Goal: Task Accomplishment & Management: Manage account settings

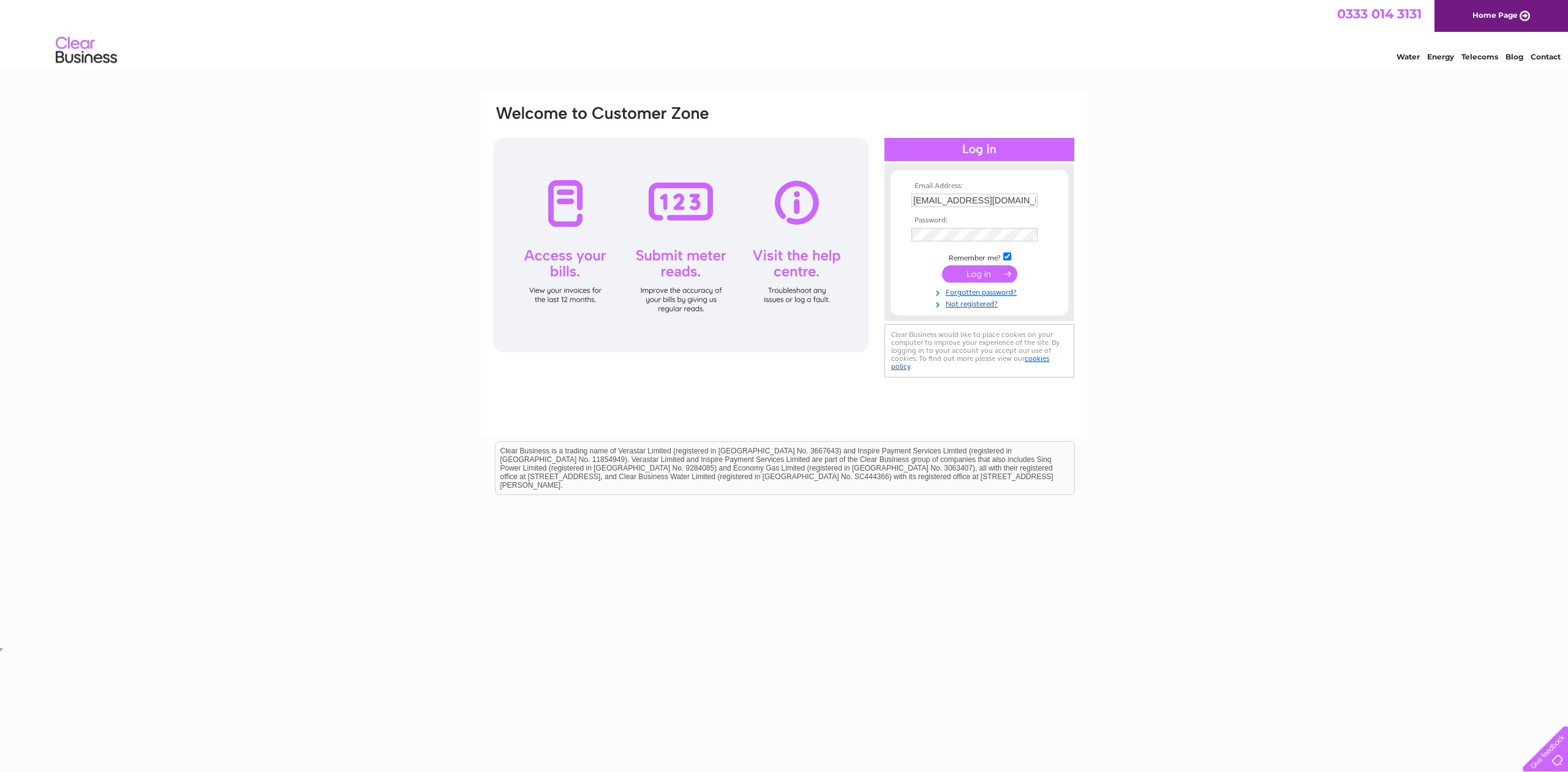
click at [974, 274] on input "submit" at bounding box center [980, 273] width 75 height 17
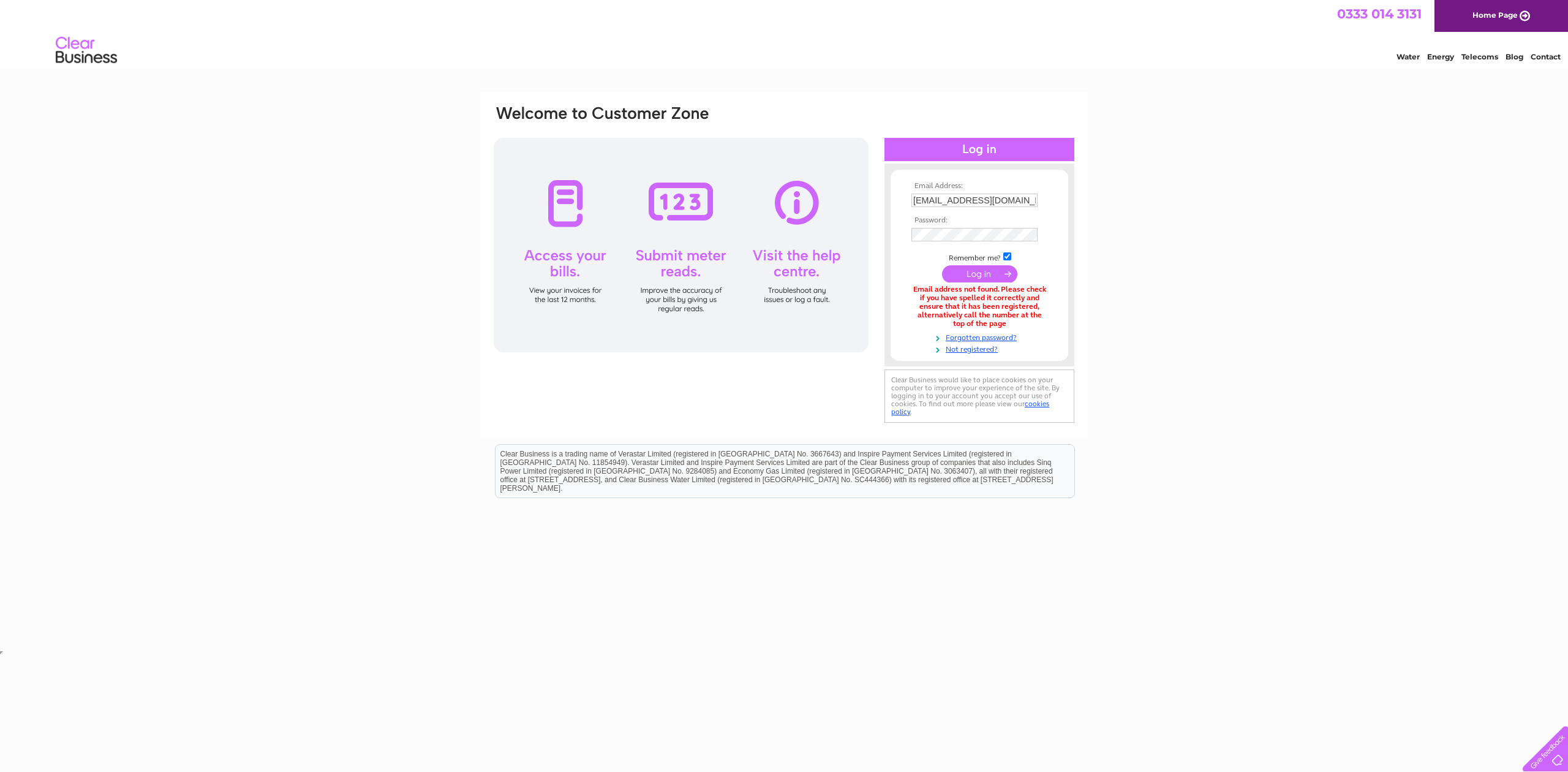
click at [975, 273] on input "submit" at bounding box center [980, 273] width 75 height 17
drag, startPoint x: 927, startPoint y: 199, endPoint x: 903, endPoint y: 198, distance: 24.0
click at [903, 198] on form "Email Address: [EMAIL_ADDRESS][DOMAIN_NAME] Password:" at bounding box center [979, 268] width 178 height 174
type input "[PERSON_NAME][EMAIL_ADDRESS][DOMAIN_NAME]"
click at [983, 281] on input "submit" at bounding box center [980, 275] width 75 height 17
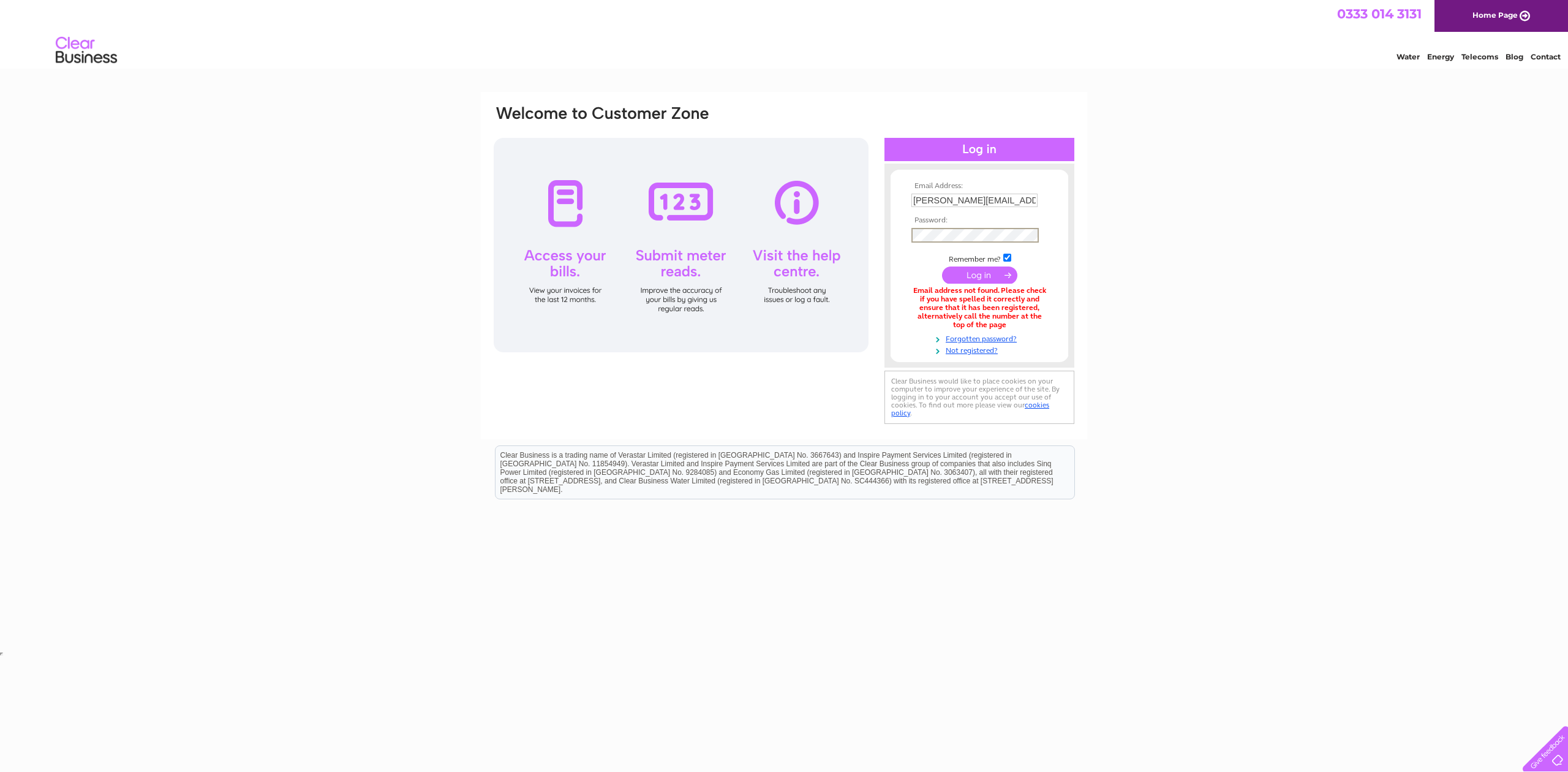
click at [970, 274] on input "submit" at bounding box center [980, 275] width 75 height 17
click at [1009, 257] on input "checkbox" at bounding box center [1008, 256] width 8 height 8
checkbox input "false"
click at [1170, 301] on div "Email Address: rob@ravangraphics.com Password: Forgotten password?" at bounding box center [784, 370] width 1568 height 556
drag, startPoint x: 923, startPoint y: 199, endPoint x: 907, endPoint y: 198, distance: 16.0
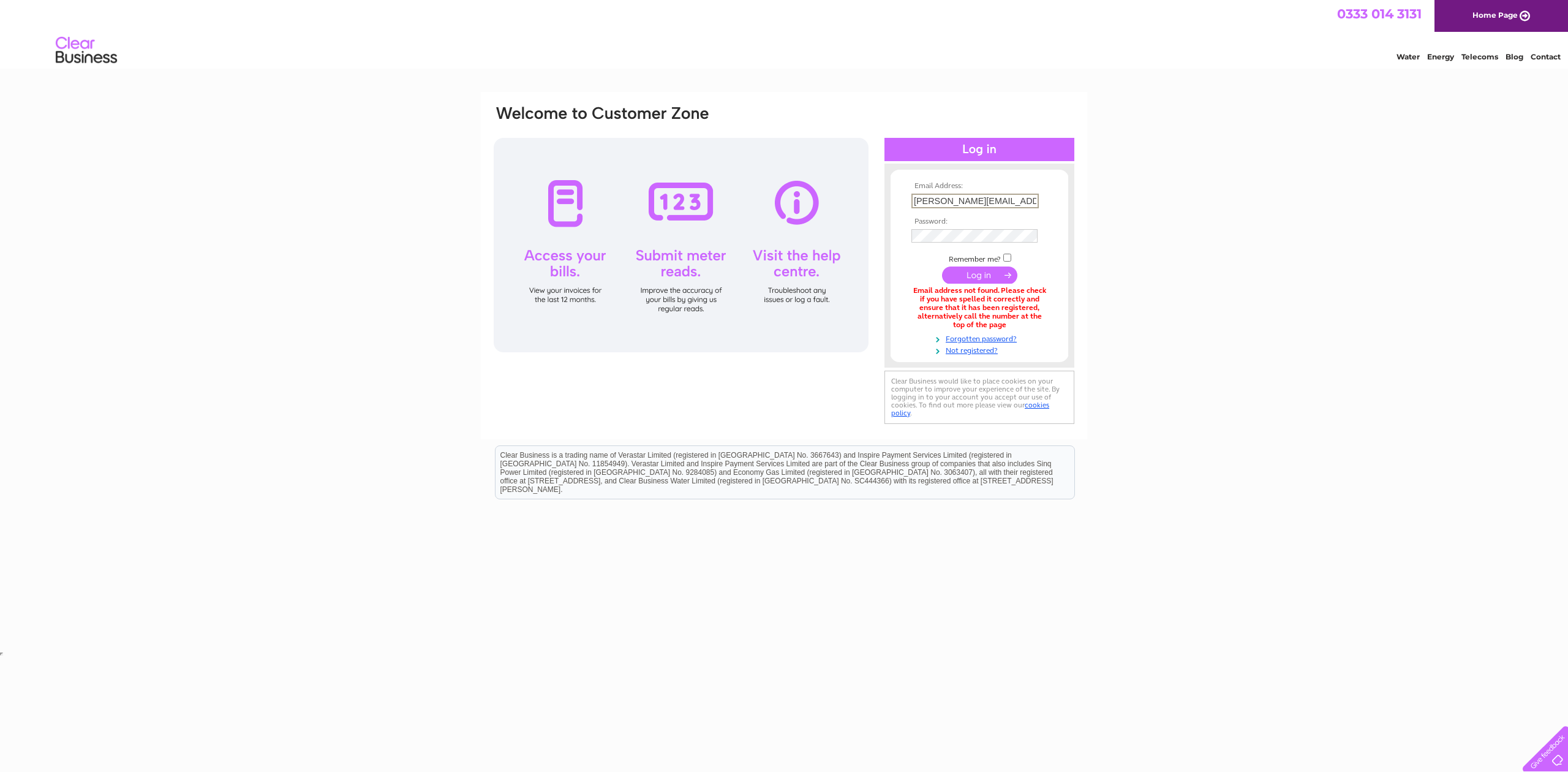
click at [908, 198] on td "rob@ravangraphics.com" at bounding box center [979, 200] width 142 height 21
type input "accounts@ravangraphics.com"
drag, startPoint x: 1146, startPoint y: 238, endPoint x: 1048, endPoint y: 230, distance: 98.3
click at [1142, 236] on div "Email Address: accounts@ravangraphics.com Password:" at bounding box center [784, 370] width 1568 height 556
click at [983, 278] on input "submit" at bounding box center [980, 275] width 75 height 17
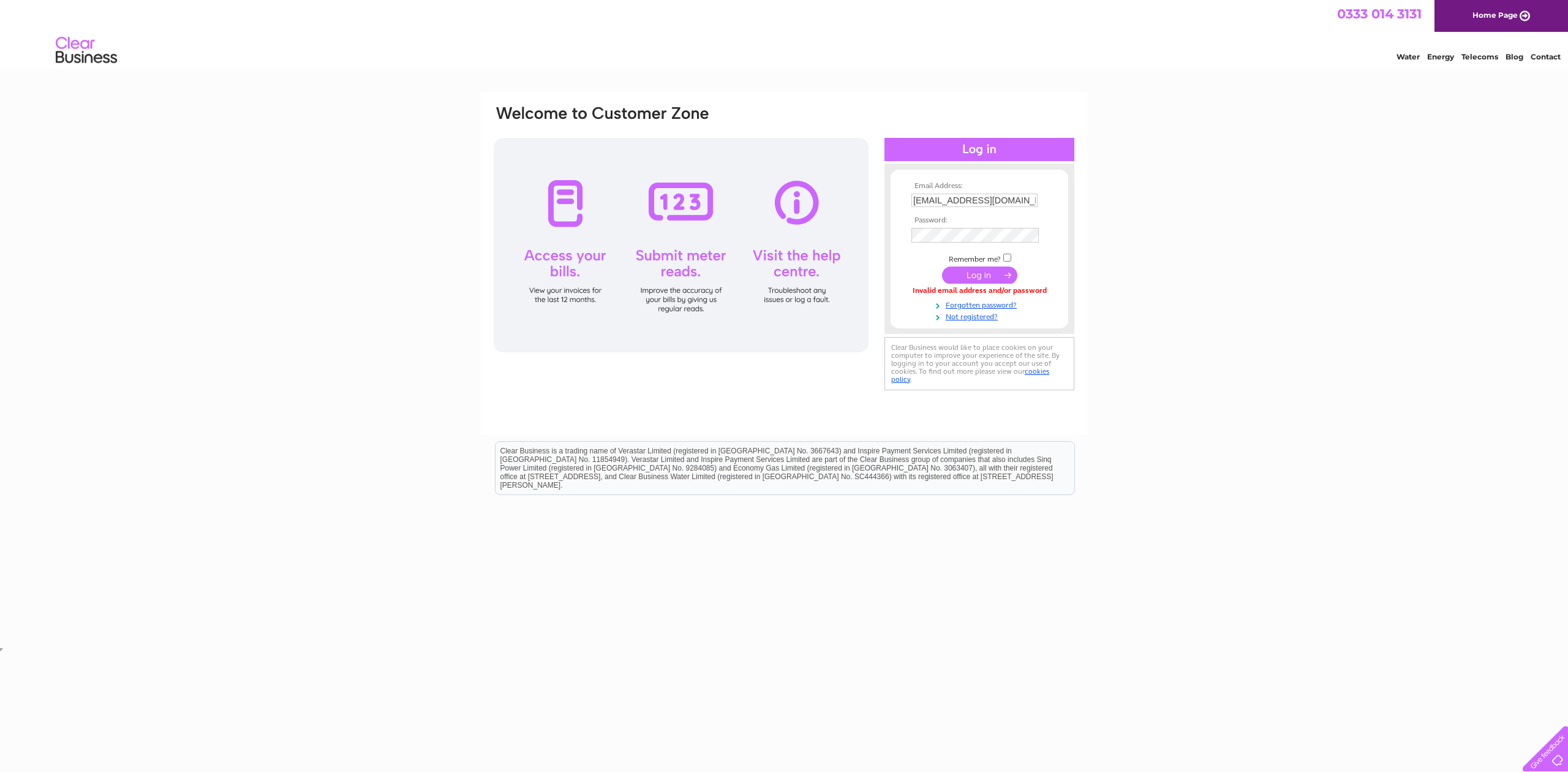
click at [980, 272] on input "submit" at bounding box center [980, 275] width 75 height 17
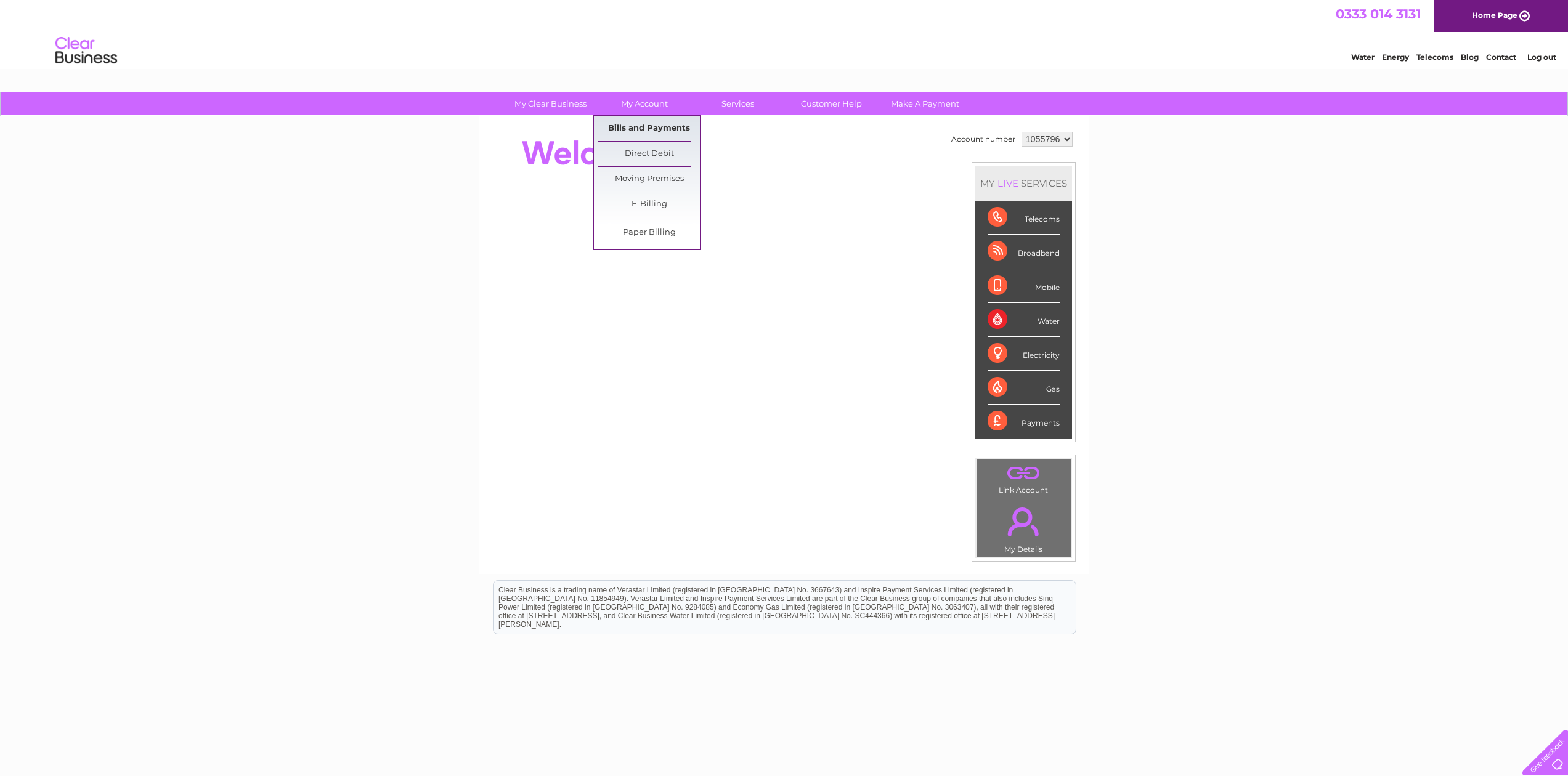
click at [640, 132] on link "Bills and Payments" at bounding box center [649, 129] width 102 height 25
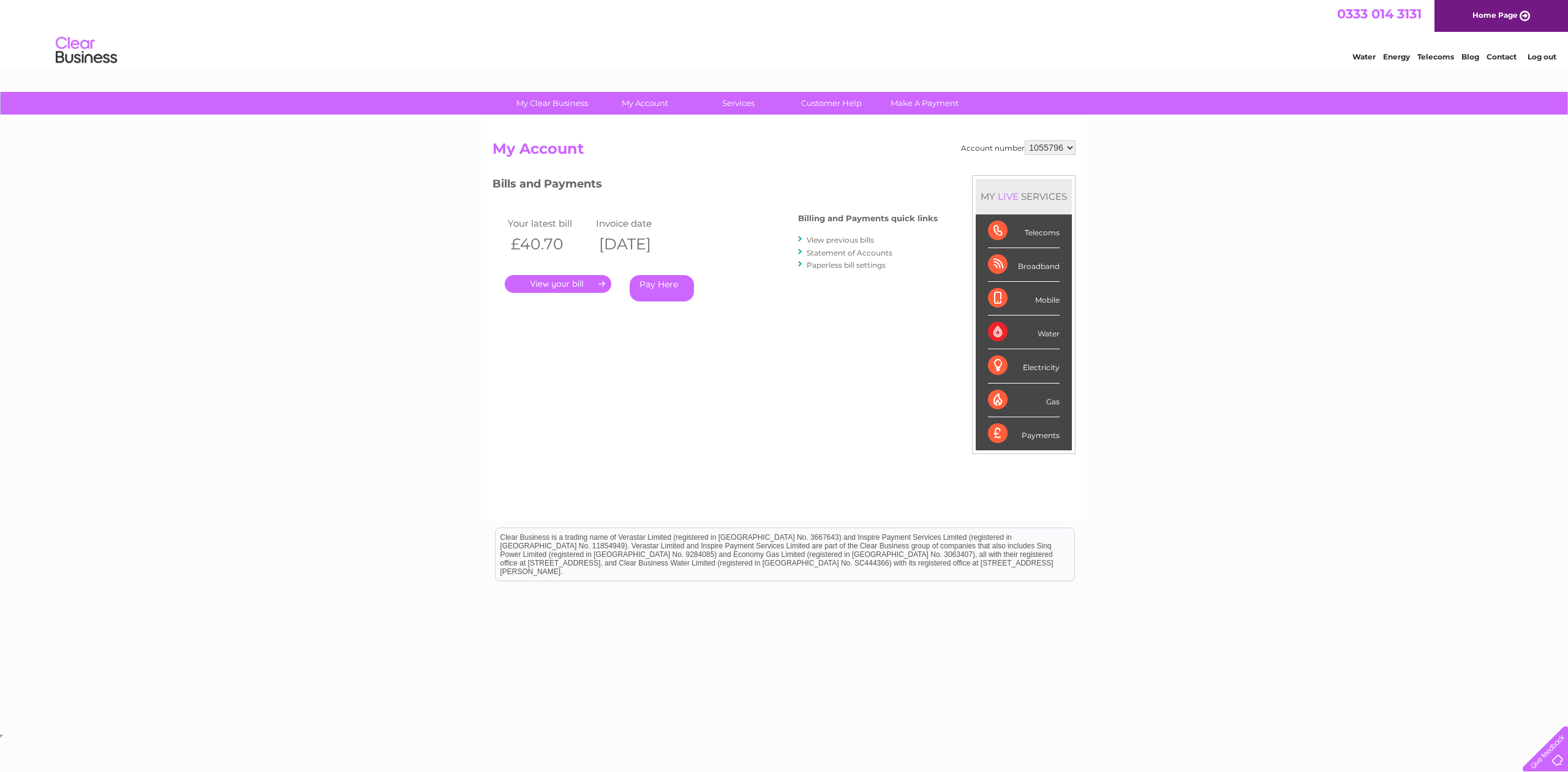
click at [563, 281] on link "." at bounding box center [557, 284] width 106 height 18
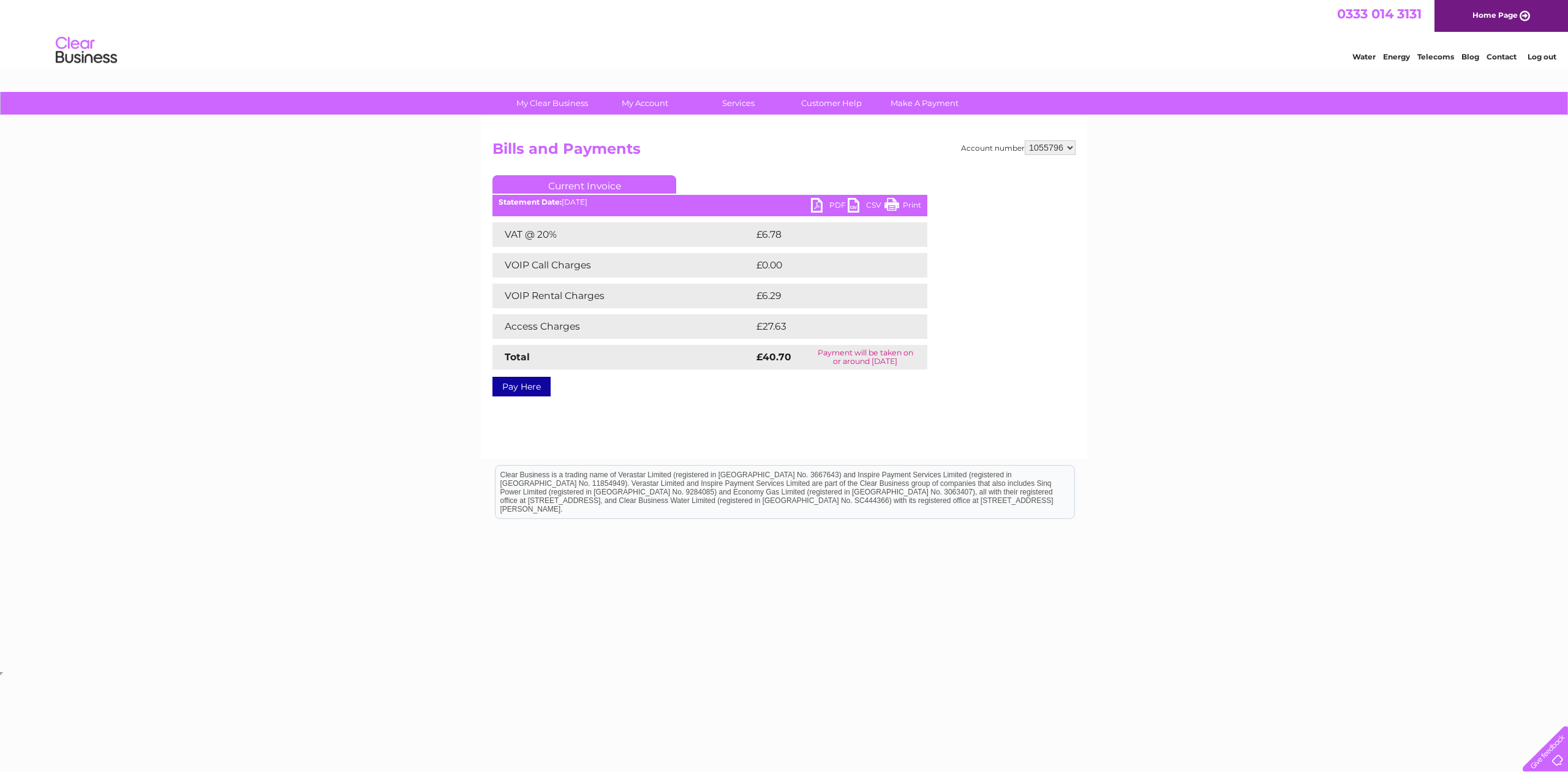
click at [828, 204] on link "PDF" at bounding box center [829, 207] width 37 height 18
